Goal: Task Accomplishment & Management: Manage account settings

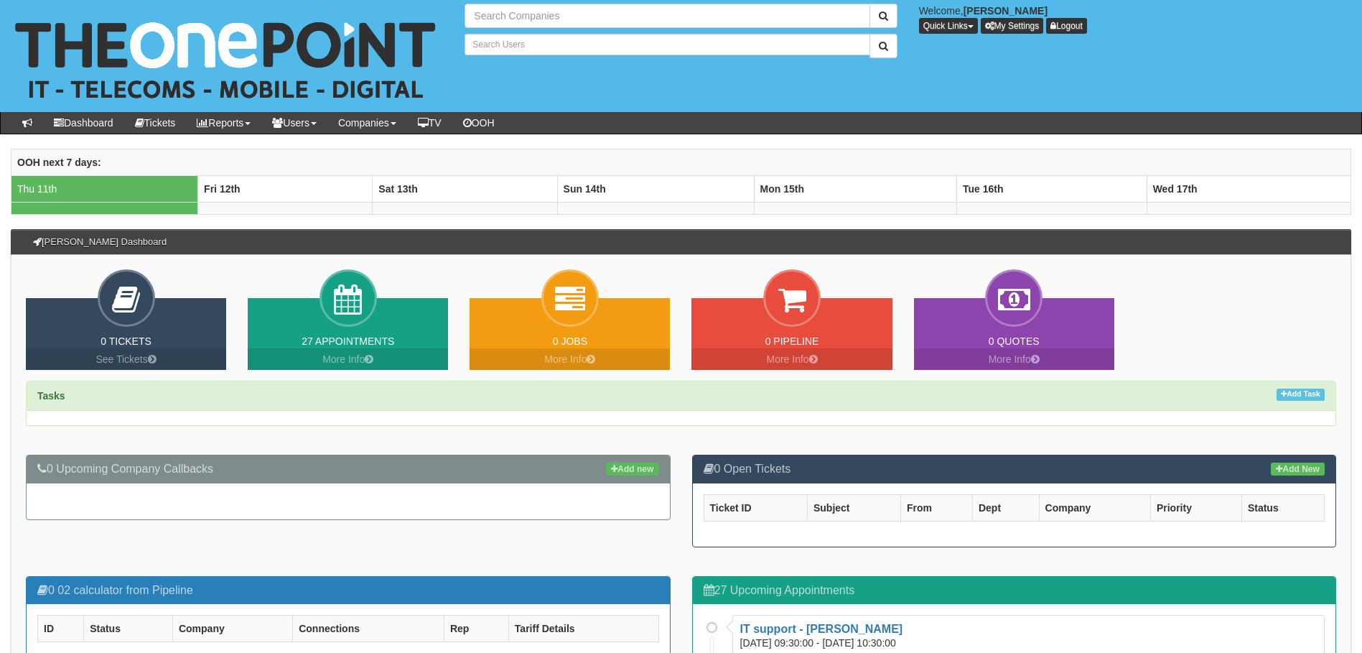
type input "Search Companies"
type input "Search Users"
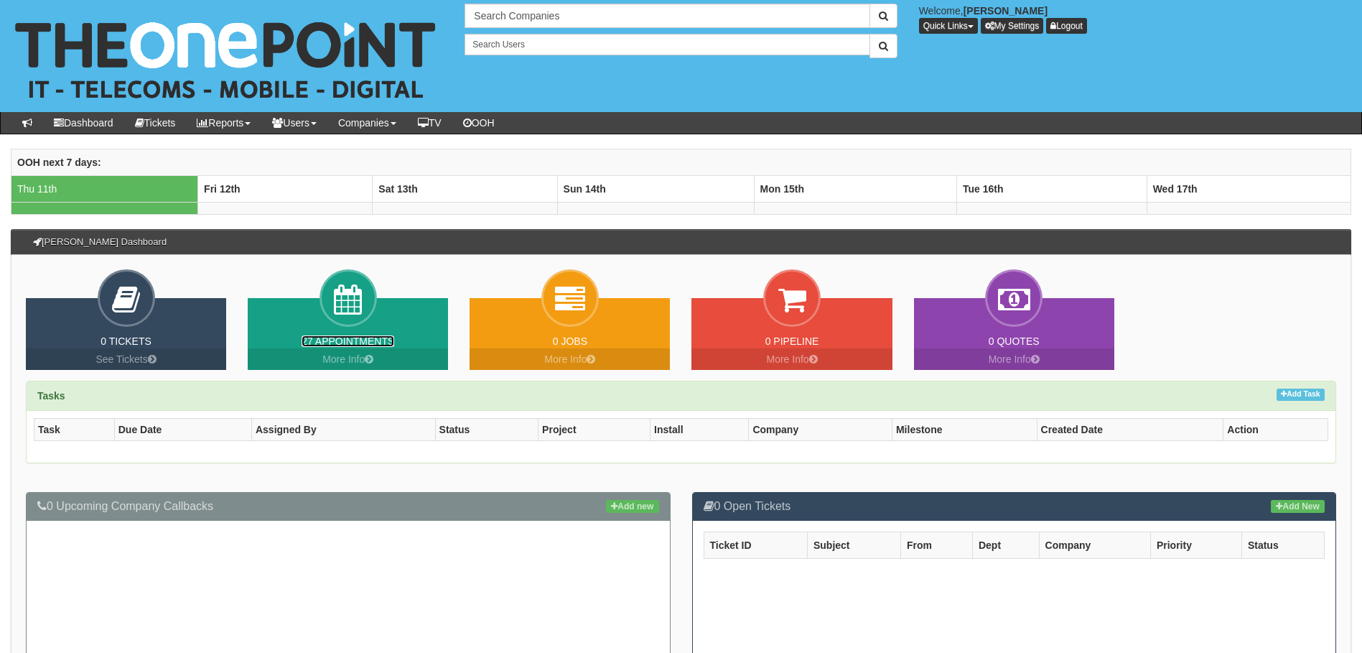
click at [332, 339] on link "27 Appointments" at bounding box center [348, 340] width 93 height 11
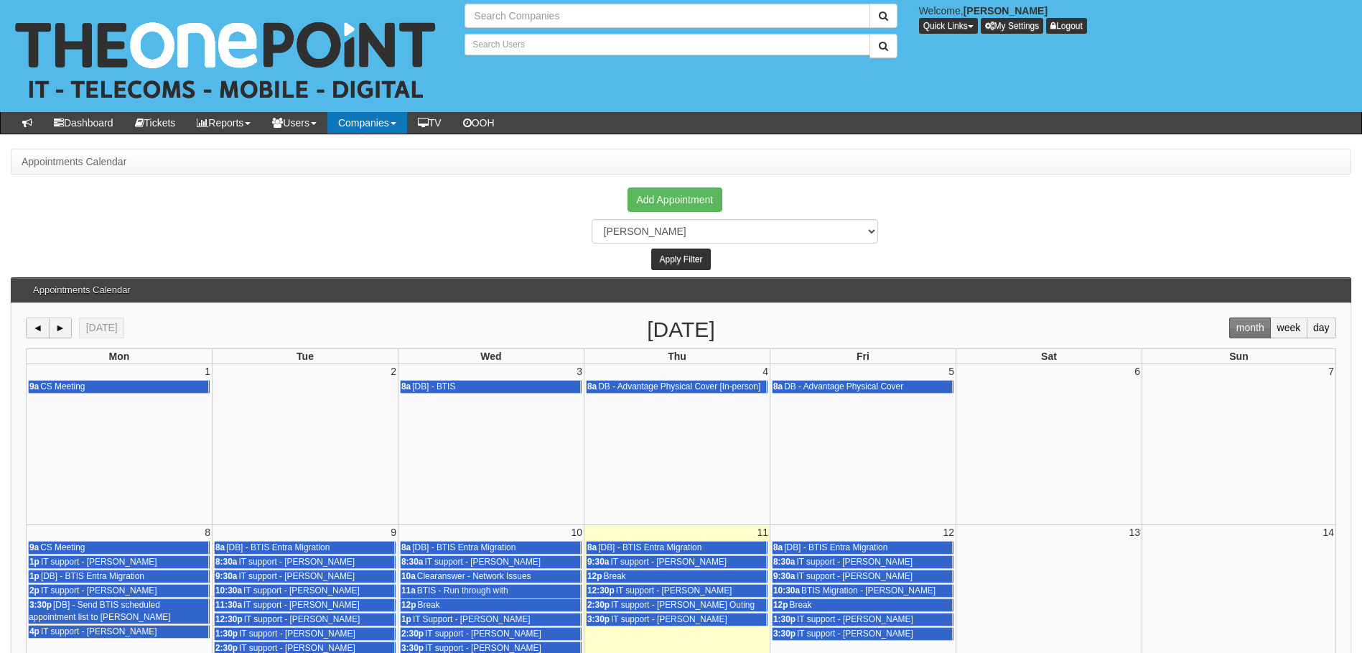
click at [386, 123] on link "Companies" at bounding box center [367, 123] width 80 height 22
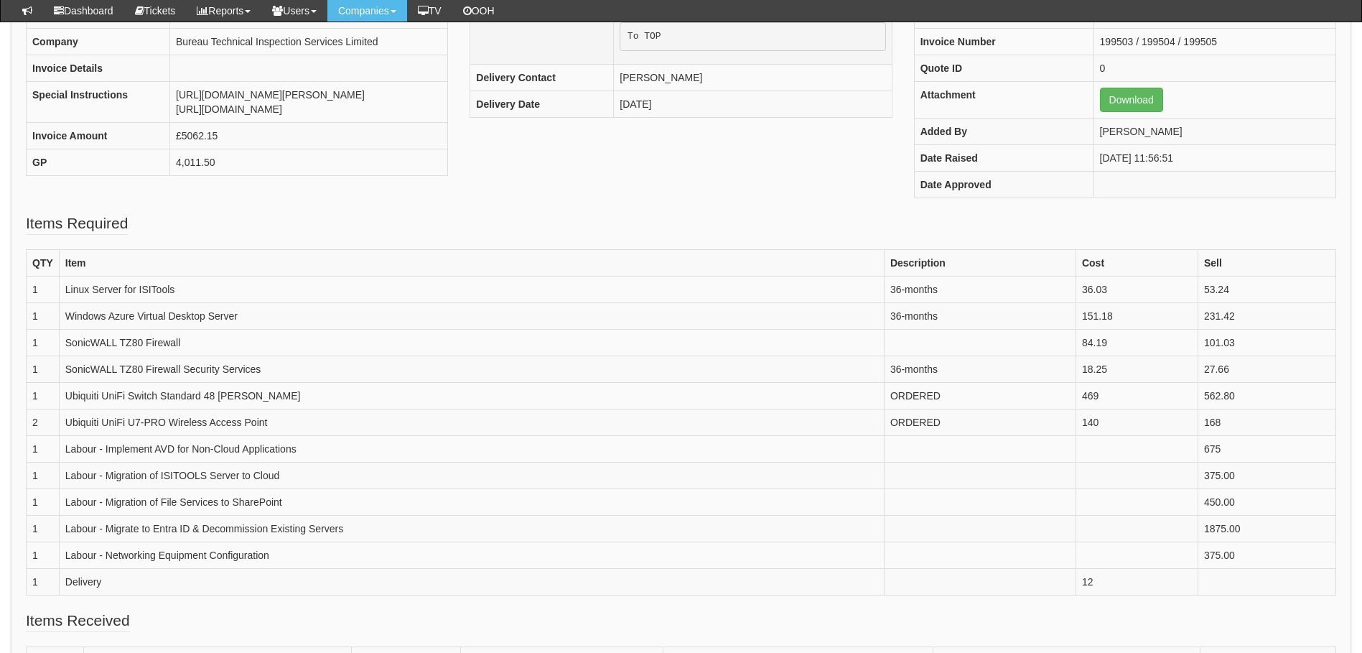
scroll to position [287, 0]
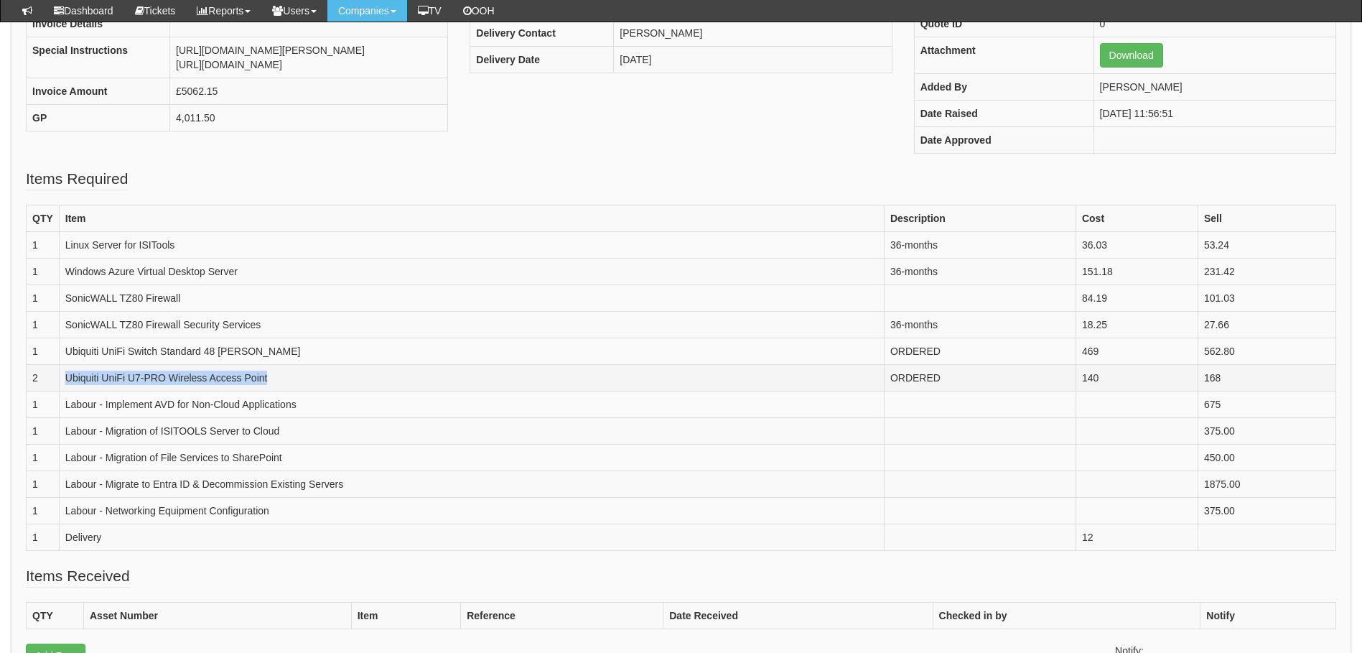
drag, startPoint x: 350, startPoint y: 386, endPoint x: 65, endPoint y: 375, distance: 285.3
click at [65, 375] on td "Ubiquiti UniFi U7-PRO Wireless Access Point" at bounding box center [471, 378] width 825 height 27
click at [399, 531] on td "Delivery" at bounding box center [471, 537] width 825 height 27
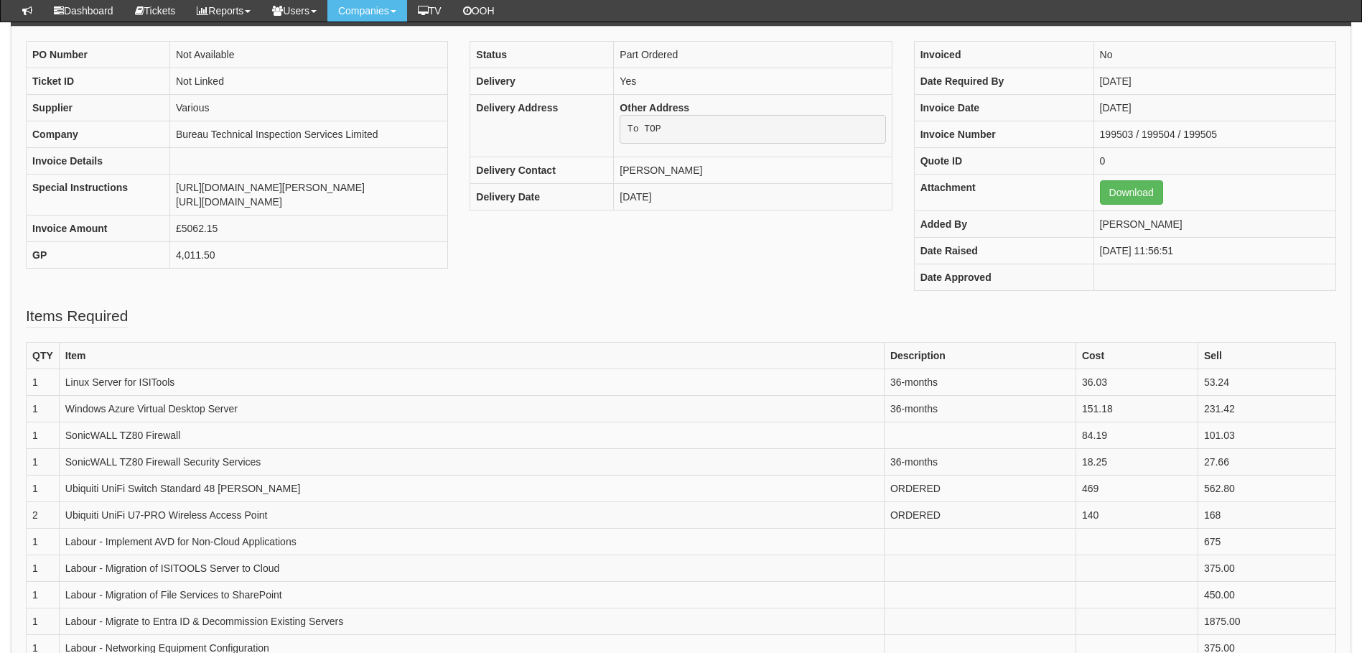
scroll to position [144, 0]
